Goal: Communication & Community: Ask a question

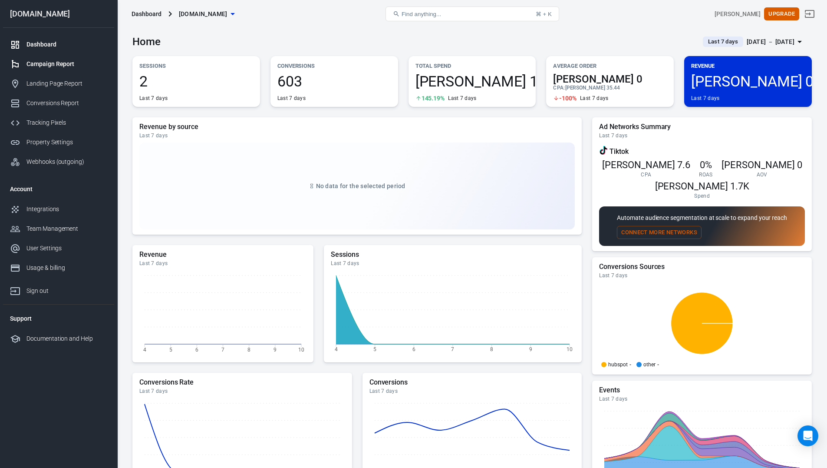
click at [50, 65] on div "Campaign Report" at bounding box center [66, 63] width 81 height 9
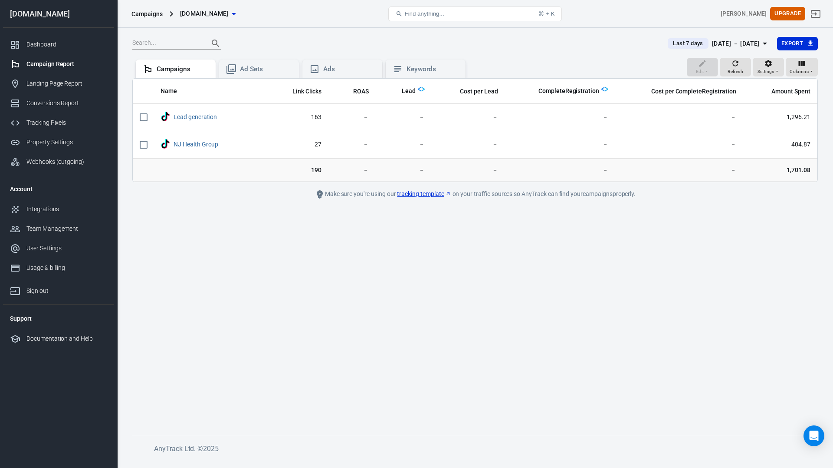
click at [499, 286] on main "Last 7 days [DATE] － [DATE] Export Edit Refresh Settings Columns Campaigns Ad S…" at bounding box center [475, 228] width 686 height 385
click at [497, 280] on main "Last 7 days [DATE] － [DATE] Export Edit Refresh Settings Columns Campaigns Ad S…" at bounding box center [475, 228] width 686 height 385
click at [540, 372] on main "Last 7 days [DATE] － [DATE] Export Edit Refresh Settings Columns Campaigns Ad S…" at bounding box center [475, 228] width 686 height 385
click at [773, 71] on span "Settings" at bounding box center [766, 72] width 17 height 8
click at [771, 93] on li "Show archived" at bounding box center [769, 88] width 113 height 16
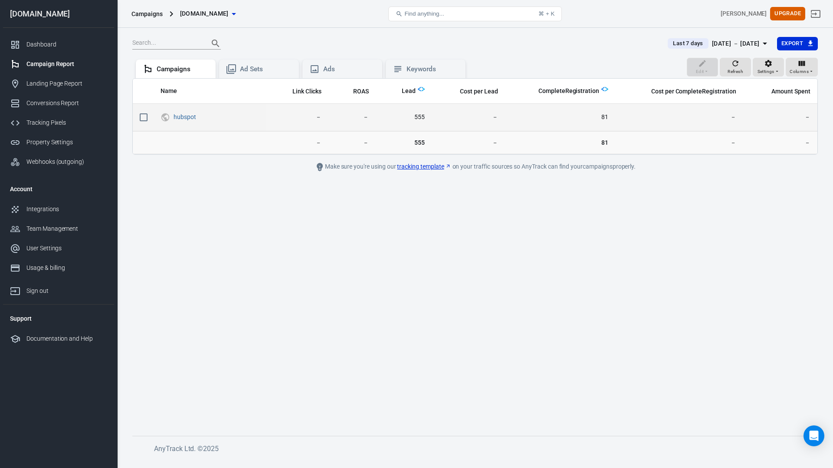
click at [143, 117] on input "scrollable content" at bounding box center [144, 117] width 18 height 18
checkbox input "true"
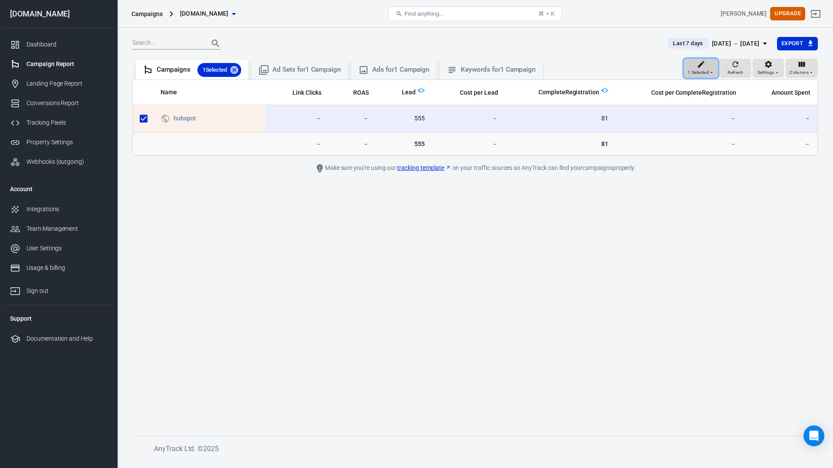
click at [707, 71] on span "1 Selected" at bounding box center [698, 73] width 21 height 8
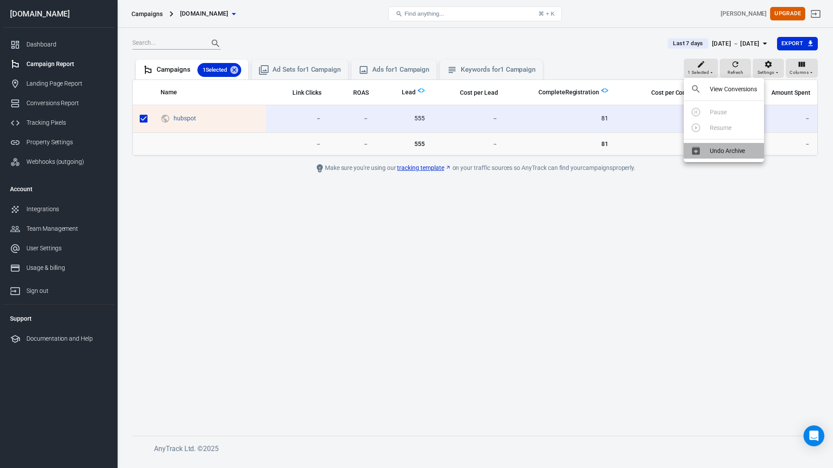
click at [733, 149] on p "Undo Archive" at bounding box center [727, 150] width 35 height 9
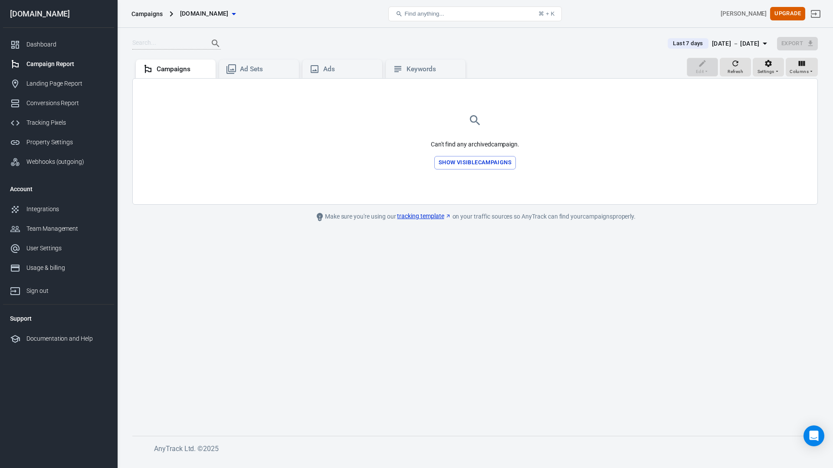
click at [657, 275] on main "Last 7 days [DATE] － [DATE] Export Edit Refresh Settings Columns Campaigns Ad S…" at bounding box center [475, 228] width 686 height 385
click at [231, 69] on icon at bounding box center [232, 69] width 10 height 10
click at [172, 69] on div "Campaigns" at bounding box center [183, 69] width 52 height 9
click at [470, 168] on button "Show visible campaigns" at bounding box center [476, 162] width 82 height 13
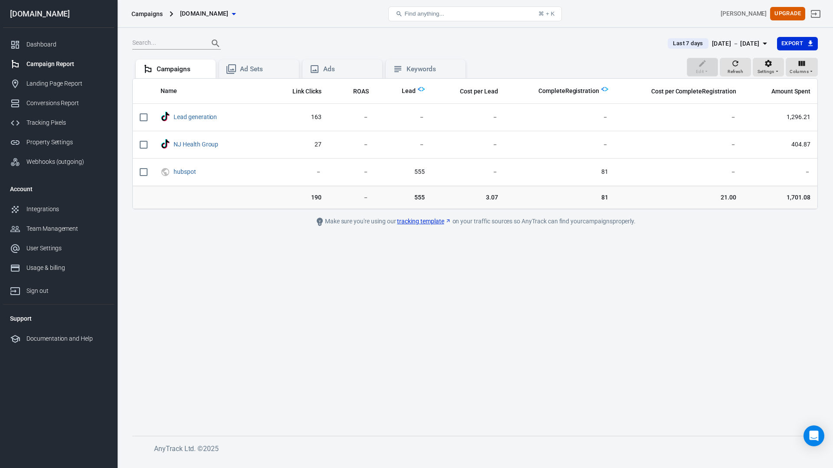
click at [599, 336] on main "Last 7 days [DATE] － [DATE] Export Edit Refresh Settings Columns Campaigns Ad S…" at bounding box center [475, 228] width 686 height 385
click at [818, 435] on icon "Open Intercom Messenger" at bounding box center [814, 435] width 10 height 11
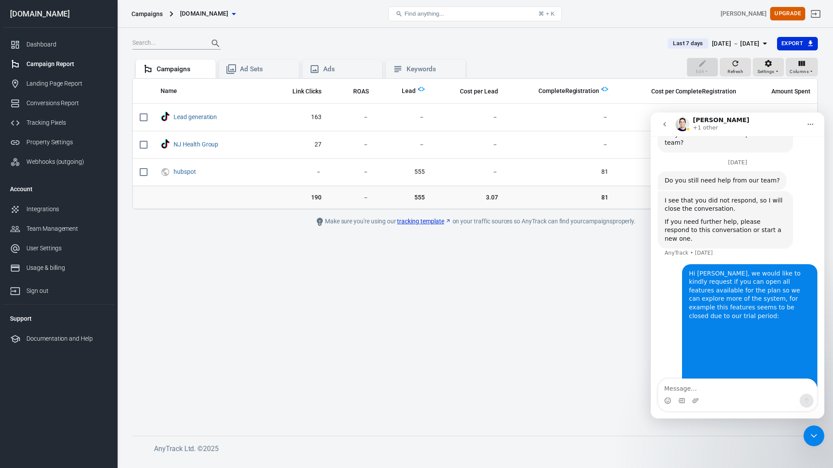
scroll to position [563, 0]
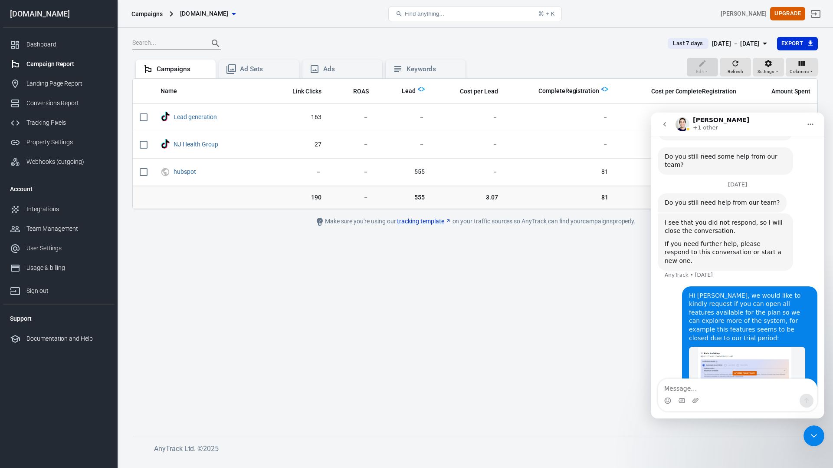
click at [742, 396] on div "Intercom messenger" at bounding box center [738, 400] width 159 height 14
click at [741, 389] on textarea "Message…" at bounding box center [738, 386] width 159 height 15
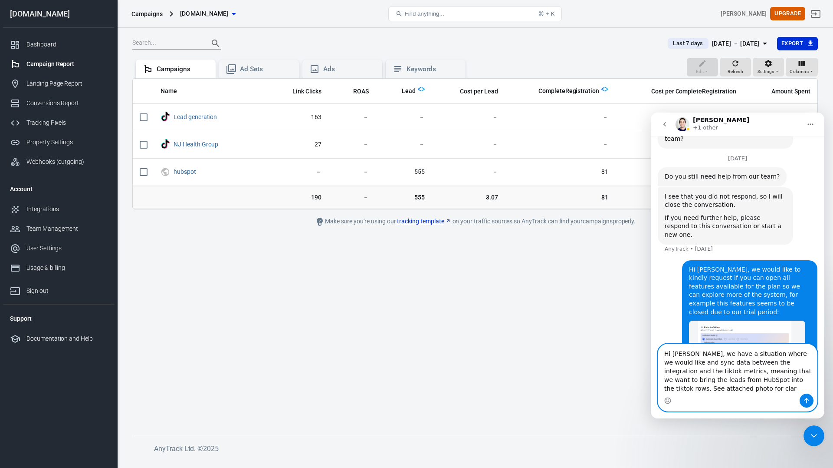
scroll to position [598, 0]
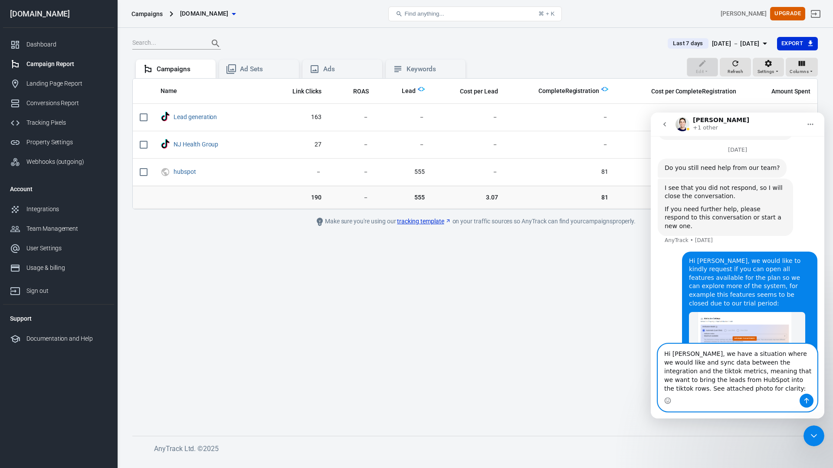
type textarea "Hi [PERSON_NAME], we have a situation where we would like and sync data between…"
click at [737, 390] on textarea "Hi [PERSON_NAME], we have a situation where we would like and sync data between…" at bounding box center [738, 368] width 159 height 49
paste textarea "Message…"
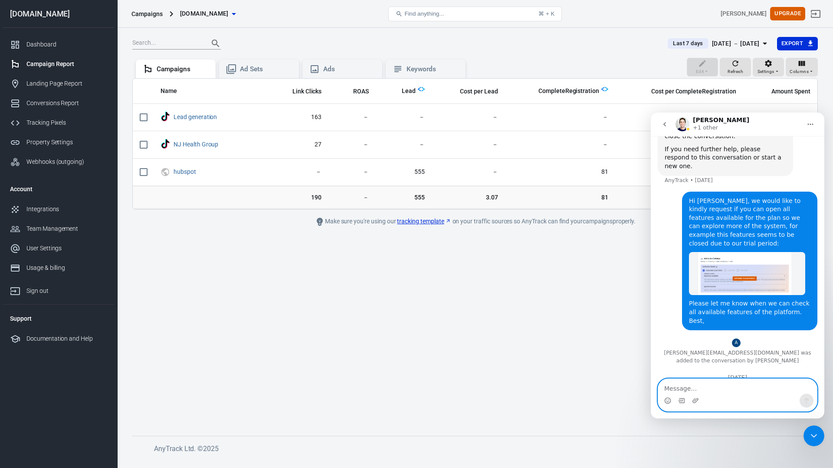
scroll to position [677, 0]
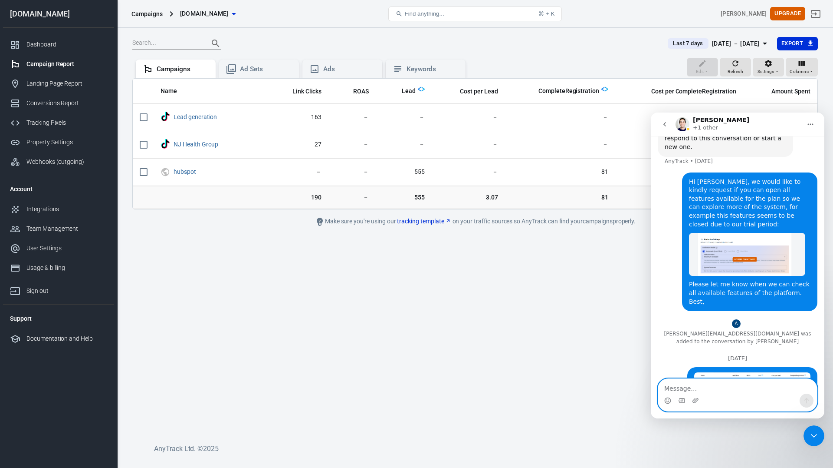
click at [721, 389] on textarea "Message…" at bounding box center [738, 386] width 159 height 15
type textarea "Do you have any idea on how we can get this synced?"
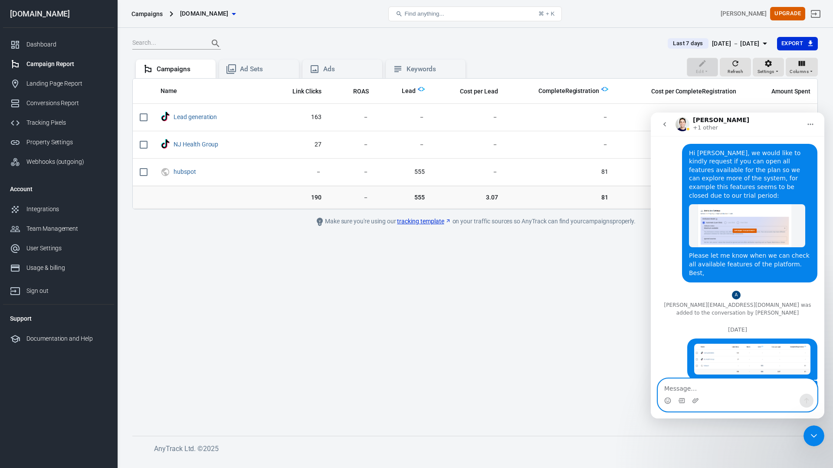
type textarea "B"
click at [405, 381] on main "Last 7 days [DATE] － [DATE] Export Edit Refresh Settings Columns Campaigns Ad S…" at bounding box center [475, 228] width 686 height 385
click at [489, 318] on main "Last 7 days [DATE] － [DATE] Export Edit Refresh Settings Columns Campaigns Ad S…" at bounding box center [475, 228] width 686 height 385
click at [528, 345] on main "Last 7 days [DATE] － [DATE] Export Edit Refresh Settings Columns Campaigns Ad S…" at bounding box center [475, 228] width 686 height 385
